Goal: Information Seeking & Learning: Learn about a topic

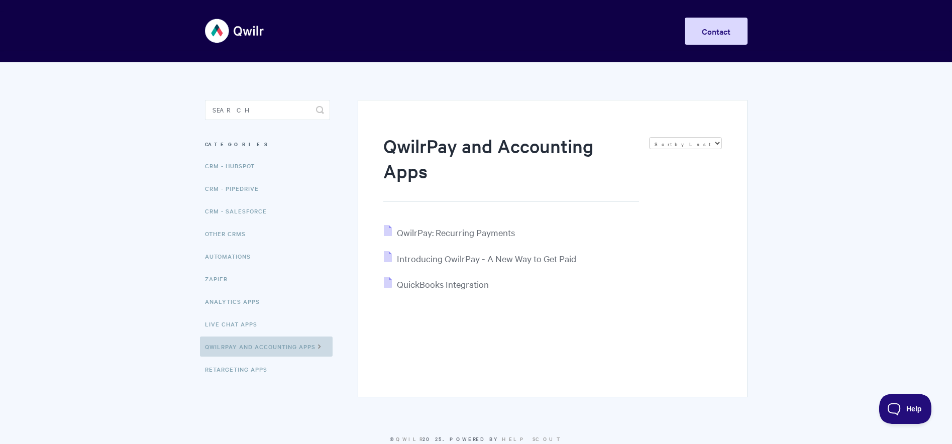
click at [323, 346] on icon at bounding box center [320, 346] width 9 height 8
click at [466, 260] on span "Introducing QwilrPay - A New Way to Get Paid" at bounding box center [486, 259] width 179 height 12
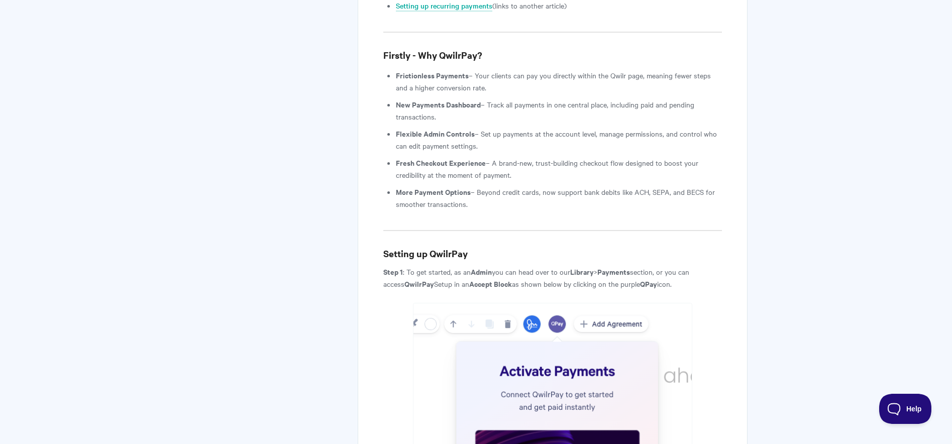
scroll to position [1093, 0]
